Goal: Task Accomplishment & Management: Use online tool/utility

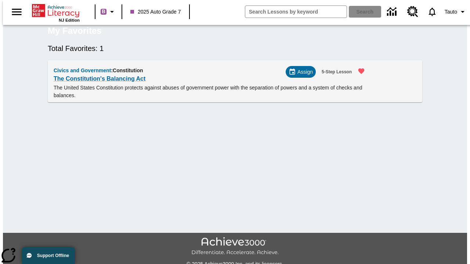
click at [303, 76] on span "Assign" at bounding box center [304, 72] width 15 height 8
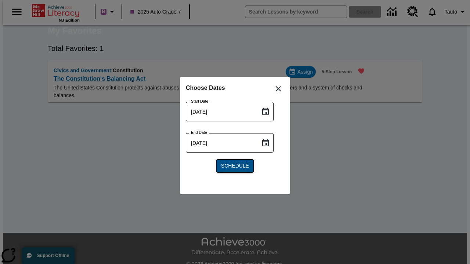
click at [235, 166] on span "Schedule" at bounding box center [235, 166] width 28 height 8
